Goal: Information Seeking & Learning: Learn about a topic

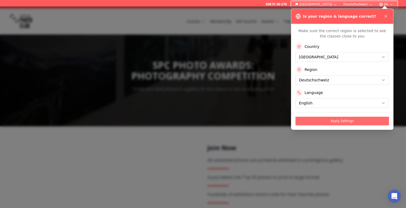
click at [350, 120] on button "Apply Settings" at bounding box center [343, 120] width 94 height 9
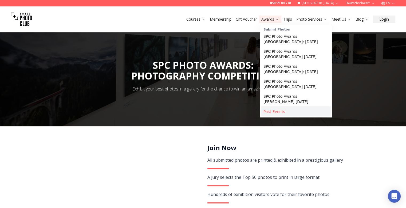
click at [276, 110] on link "Past Events" at bounding box center [296, 112] width 69 height 10
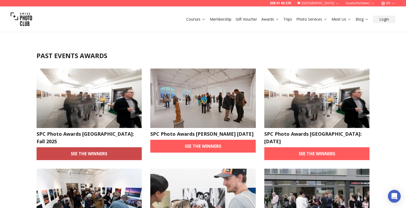
scroll to position [53, 0]
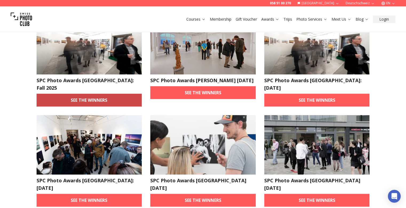
click at [82, 94] on link "See the winners" at bounding box center [90, 100] width 106 height 13
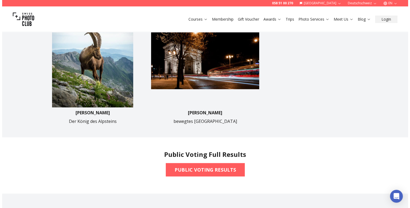
scroll to position [374, 0]
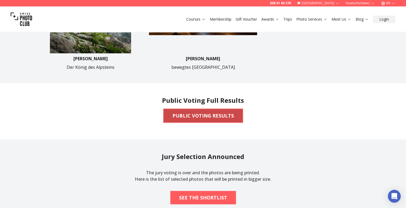
click at [199, 113] on b "PUBLIC VOTING RESULTS" at bounding box center [203, 115] width 61 height 7
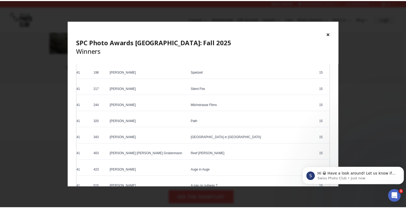
scroll to position [1575, 0]
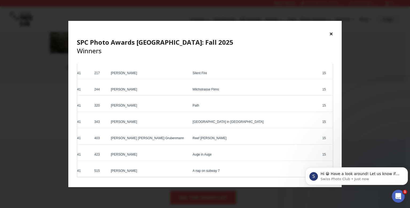
click at [331, 33] on button "×" at bounding box center [332, 33] width 4 height 9
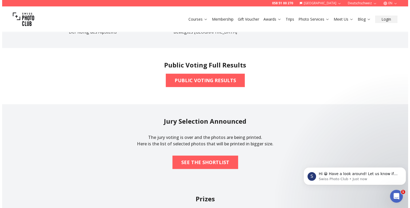
scroll to position [427, 0]
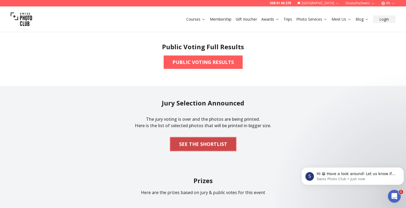
click at [193, 143] on b "SEE THE SHORTLIST" at bounding box center [203, 143] width 48 height 7
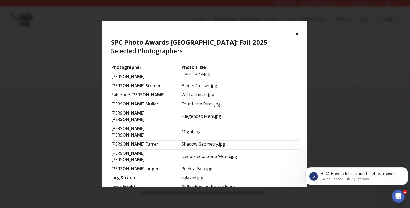
scroll to position [187, 0]
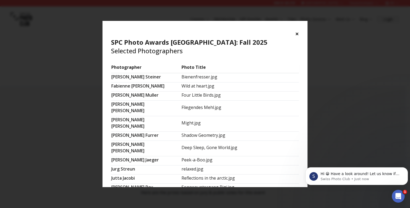
click at [210, 156] on td "Peek-a-Boo.jpg" at bounding box center [240, 160] width 118 height 9
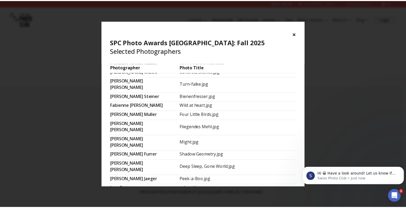
scroll to position [0, 0]
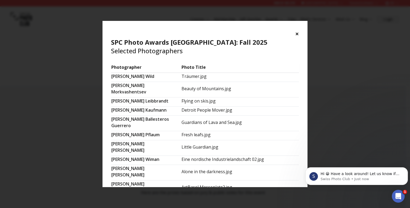
click at [297, 34] on button "×" at bounding box center [297, 33] width 4 height 9
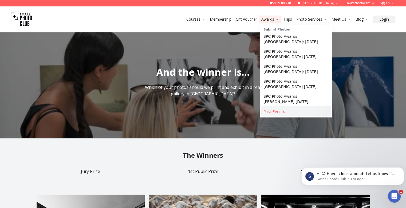
click at [273, 113] on link "Past Events" at bounding box center [296, 112] width 69 height 10
